Goal: Information Seeking & Learning: Find specific fact

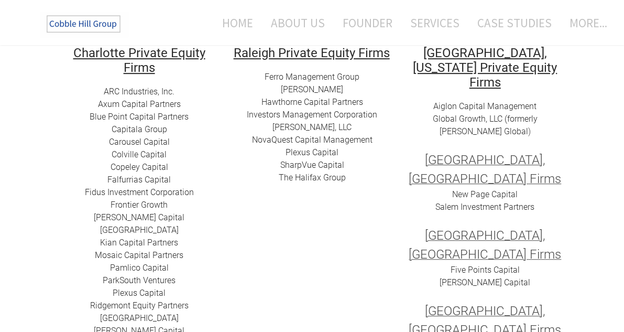
scroll to position [200, 0]
click at [342, 201] on td "​ ​ Raleigh Private Equity Firms Ferro Management Group [PERSON_NAME] [PERSON_N…" at bounding box center [312, 274] width 173 height 459
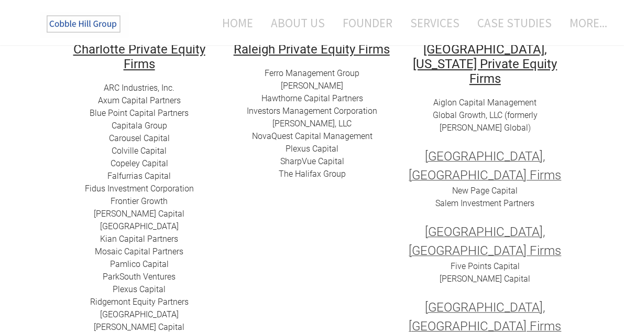
scroll to position [202, 0]
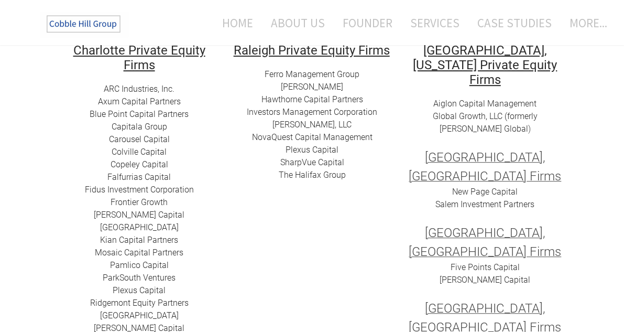
click at [342, 201] on td "​ ​ Raleigh Private Equity Firms Ferro Management Group [PERSON_NAME] [PERSON_N…" at bounding box center [312, 271] width 173 height 459
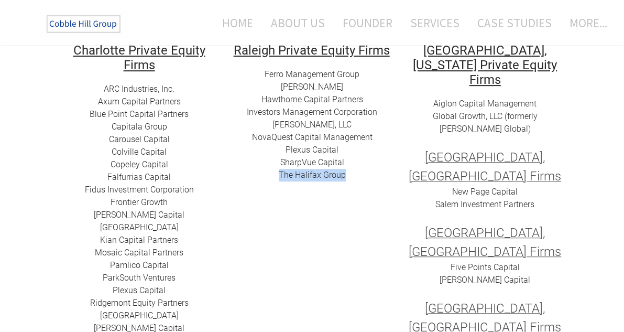
scroll to position [239, 0]
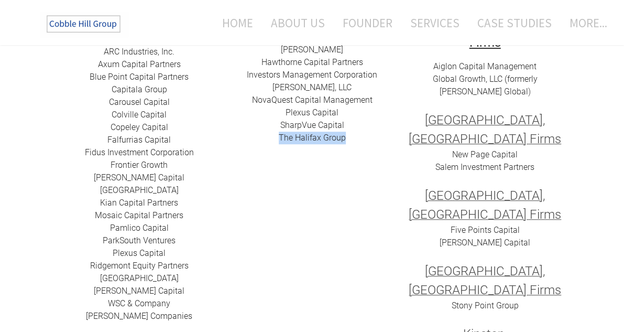
click at [342, 201] on td "​ ​ Raleigh Private Equity Firms Ferro Management Group [PERSON_NAME] [PERSON_N…" at bounding box center [312, 234] width 173 height 459
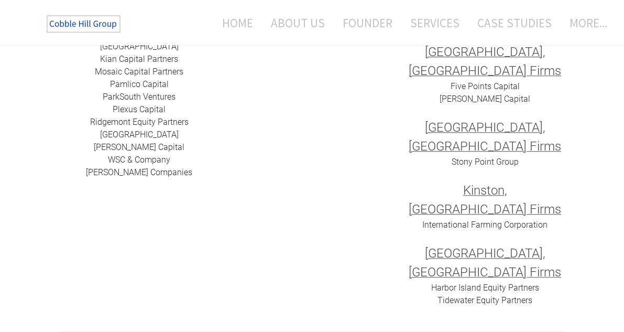
scroll to position [383, 0]
click at [342, 320] on div at bounding box center [312, 325] width 503 height 10
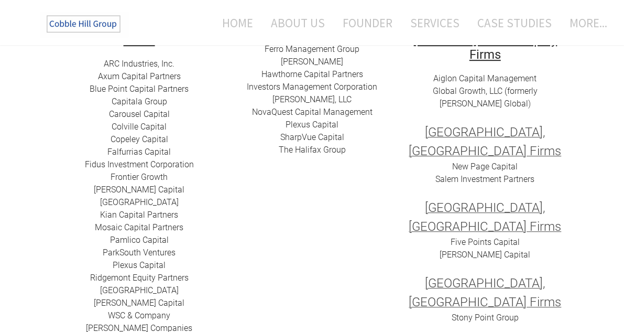
scroll to position [251, 0]
